Goal: Navigation & Orientation: Find specific page/section

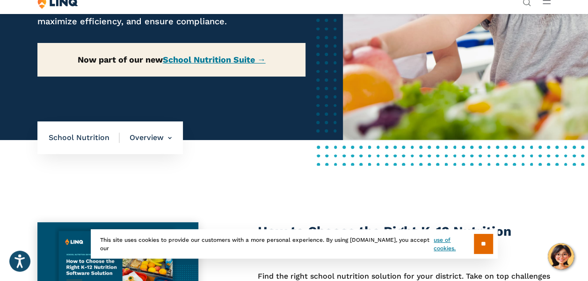
scroll to position [194, 0]
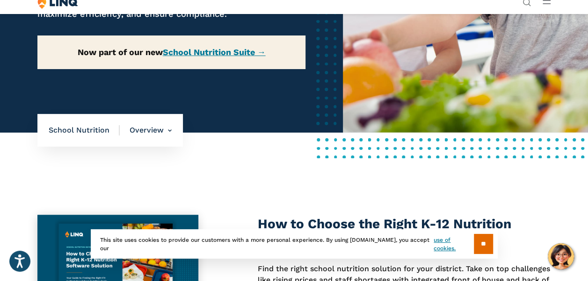
drag, startPoint x: 483, startPoint y: 247, endPoint x: 514, endPoint y: 176, distance: 77.5
click at [482, 244] on input "**" at bounding box center [483, 244] width 19 height 20
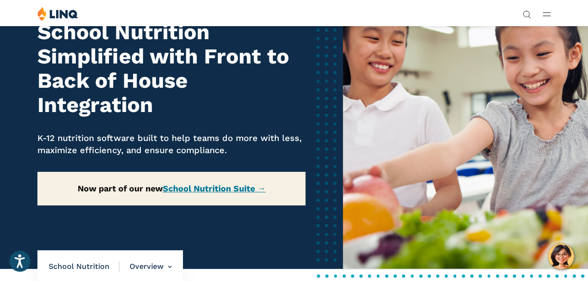
scroll to position [46, 0]
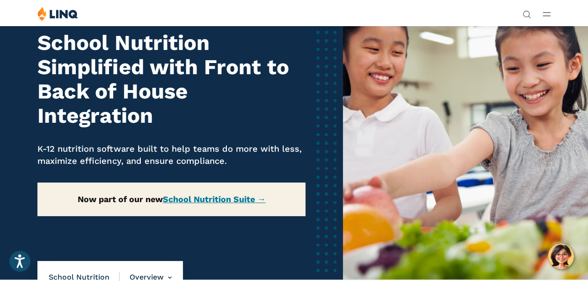
click at [440, 168] on link "Login" at bounding box center [456, 172] width 32 height 8
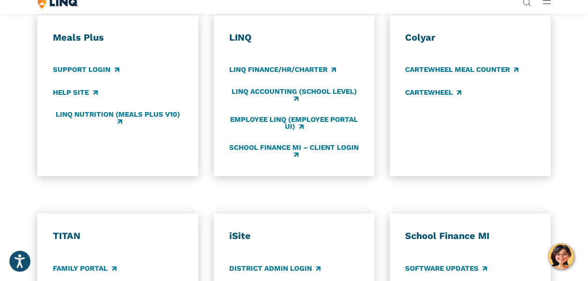
scroll to position [465, 0]
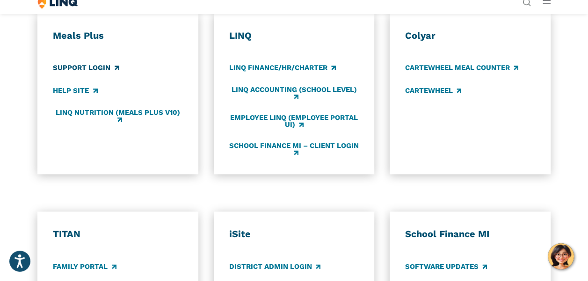
click at [102, 73] on link "Support Login" at bounding box center [86, 68] width 66 height 10
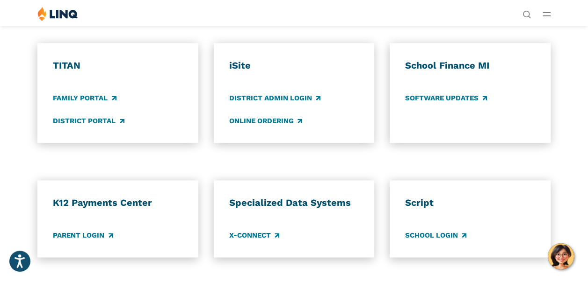
scroll to position [632, 0]
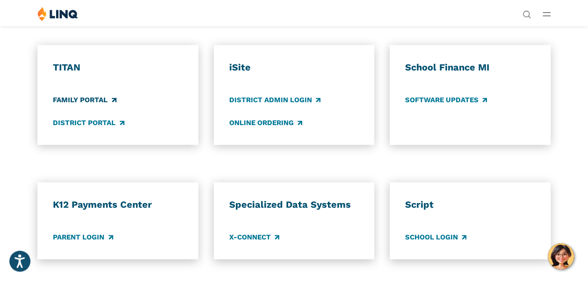
click at [102, 105] on link "Family Portal" at bounding box center [84, 100] width 63 height 10
